Goal: Task Accomplishment & Management: Complete application form

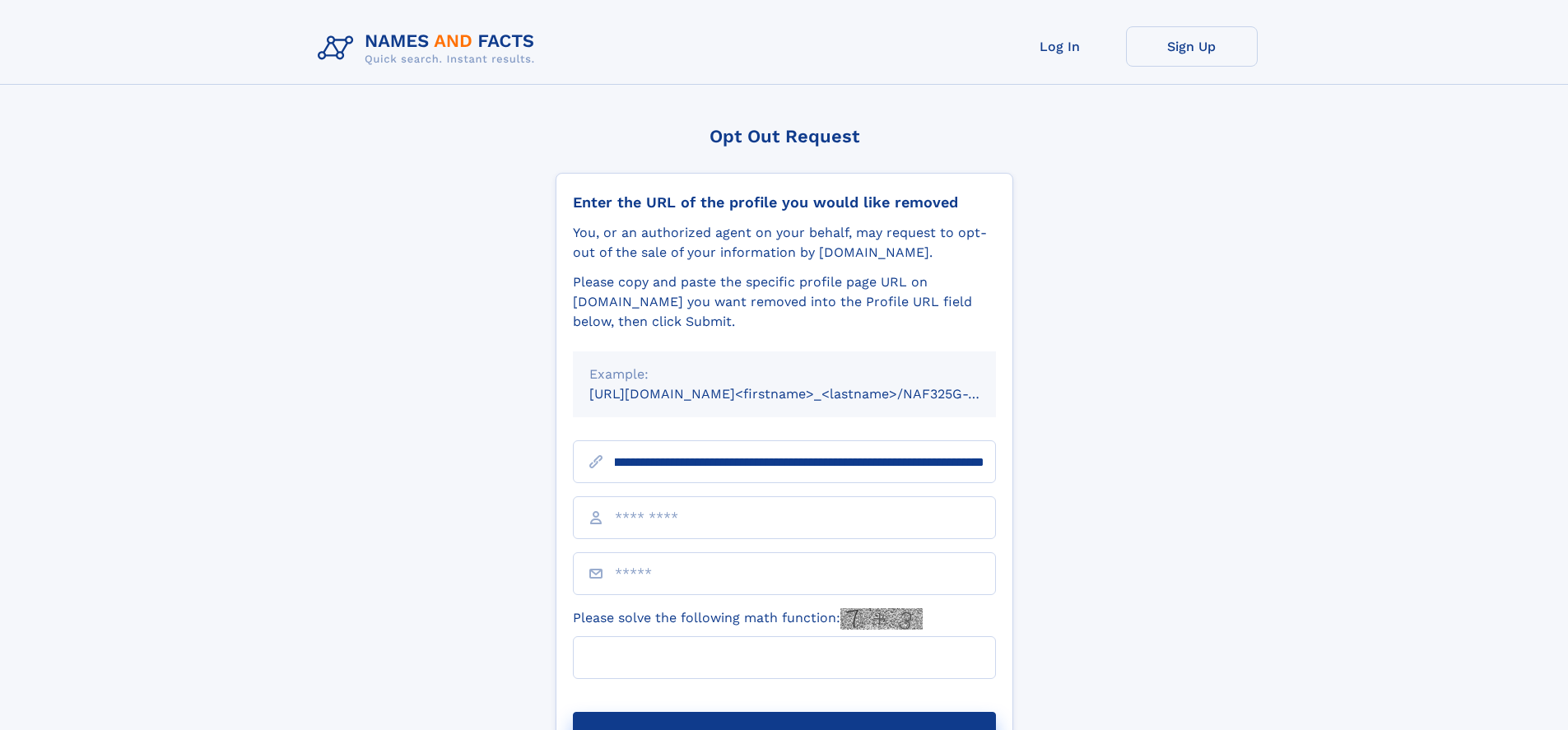
scroll to position [0, 198]
type input "**********"
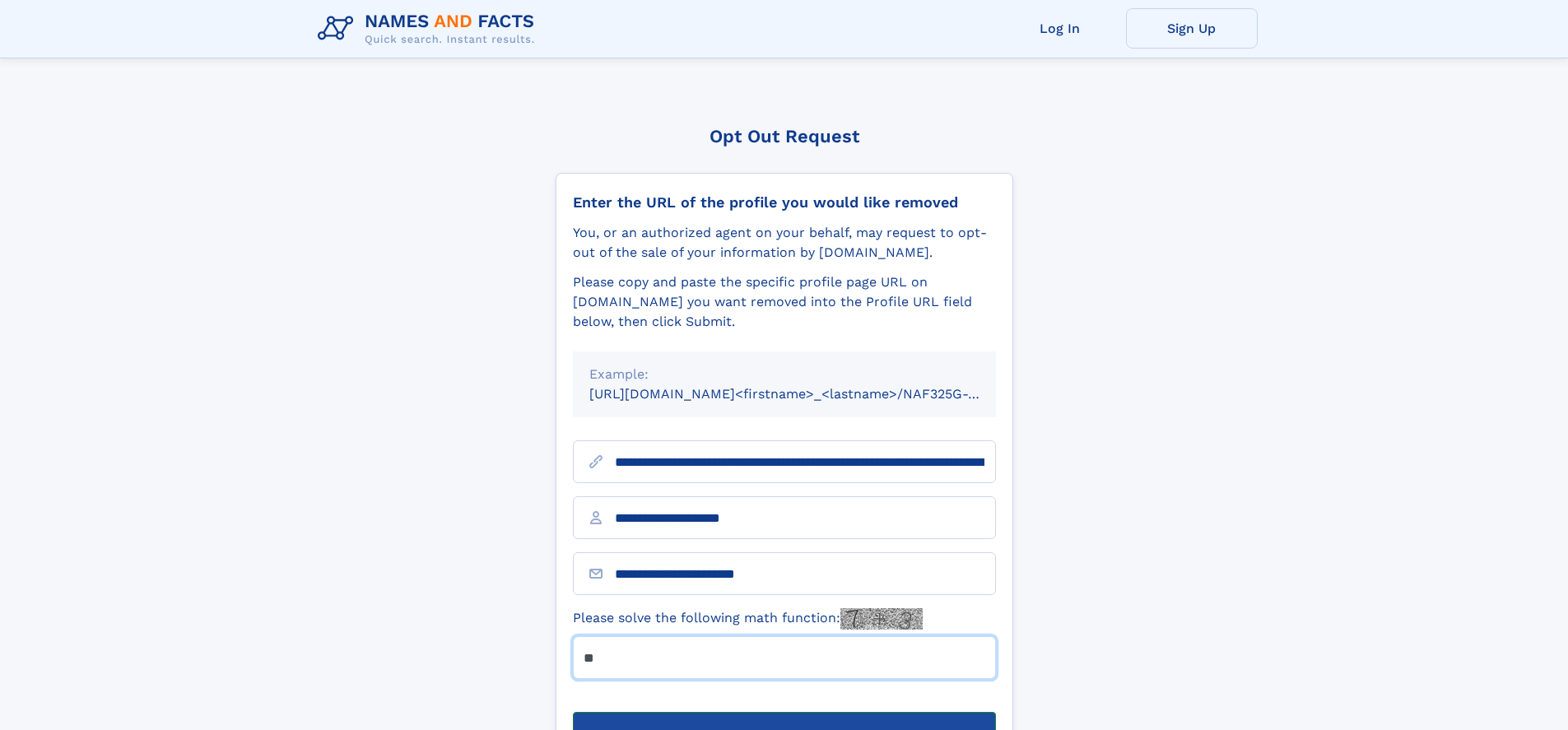
type input "**"
click at [784, 711] on button "Submit Opt Out Request" at bounding box center [784, 737] width 423 height 52
